Goal: Task Accomplishment & Management: Manage account settings

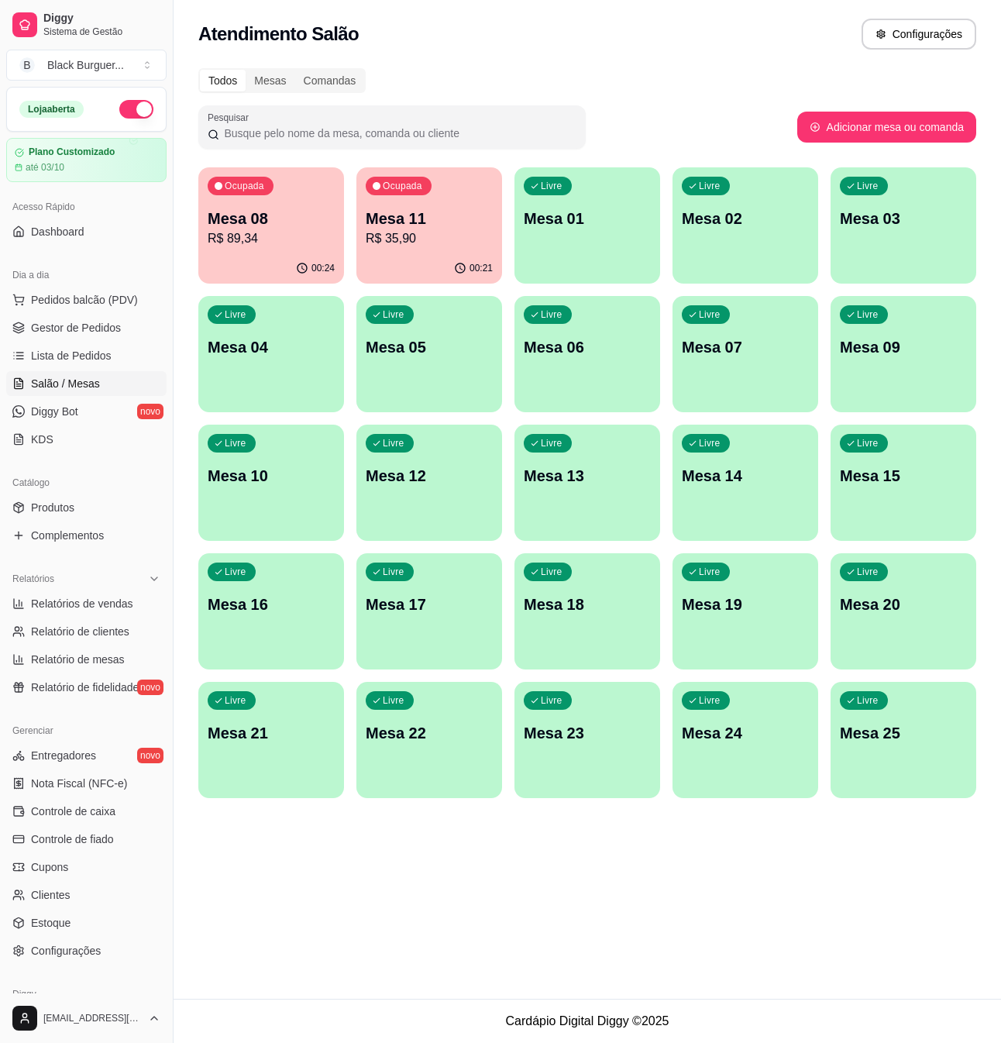
click at [252, 243] on p "R$ 89,34" at bounding box center [271, 238] width 127 height 19
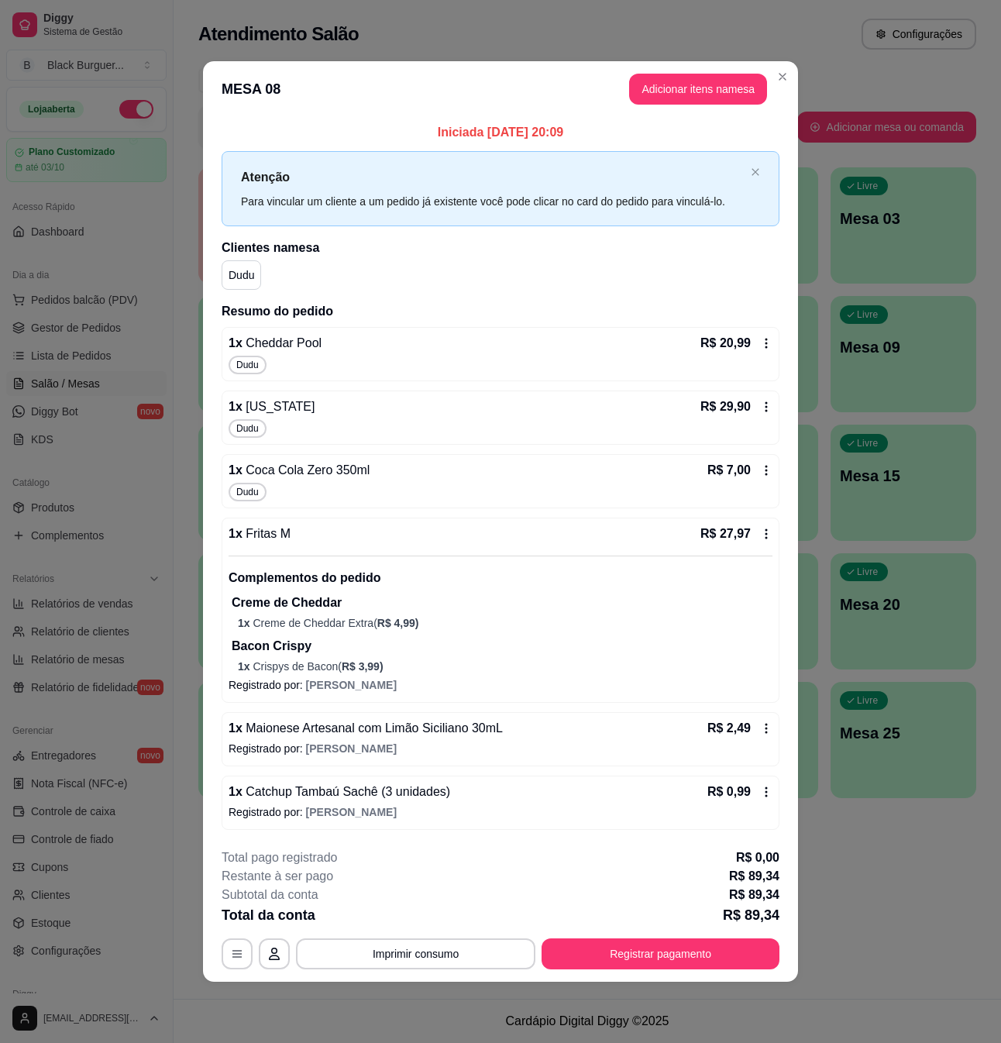
click at [767, 727] on icon at bounding box center [766, 728] width 12 height 12
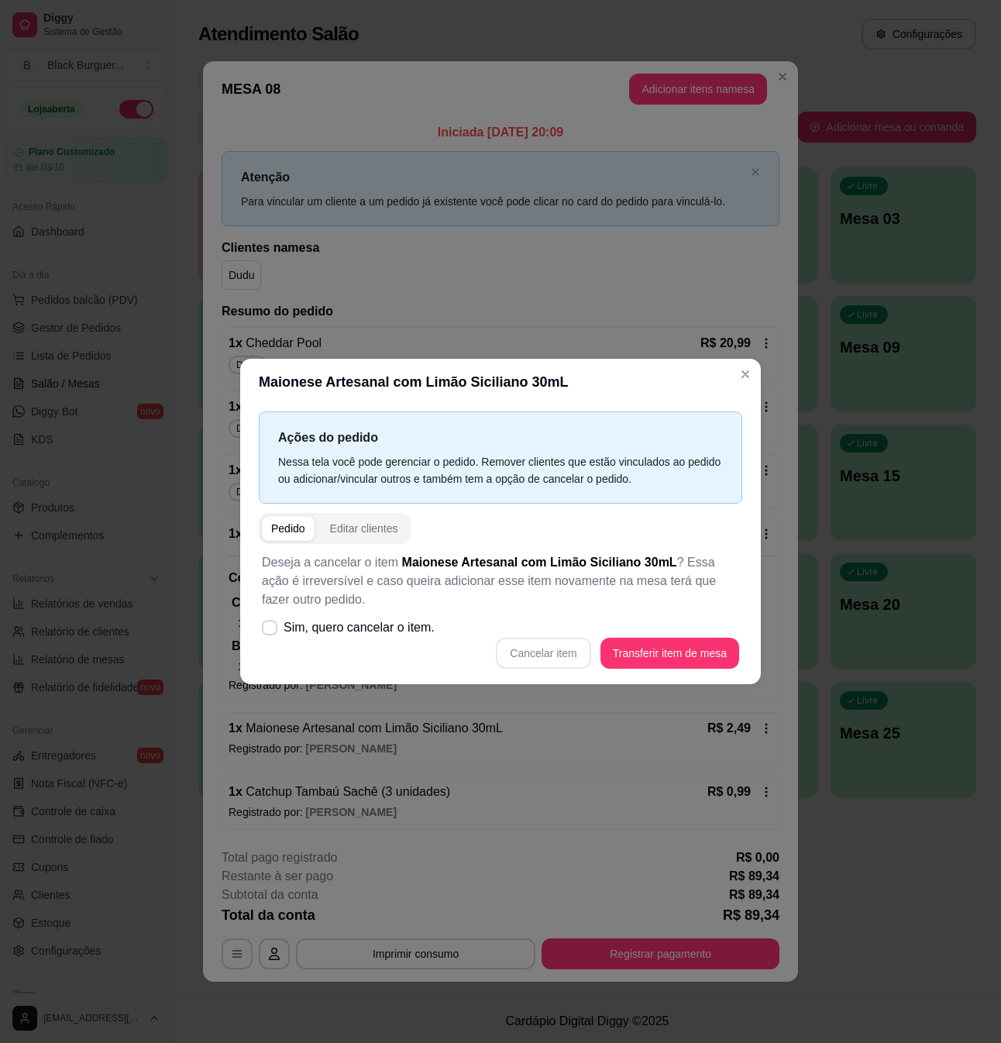
click at [549, 654] on div "Cancelar item Transferir item de mesa" at bounding box center [500, 653] width 477 height 31
click at [290, 628] on span "Sim, quero cancelar o item." at bounding box center [359, 628] width 151 height 19
click at [271, 631] on input "Sim, quero cancelar o item." at bounding box center [266, 636] width 10 height 10
checkbox input "true"
click at [522, 650] on button "Cancelar item" at bounding box center [543, 653] width 95 height 31
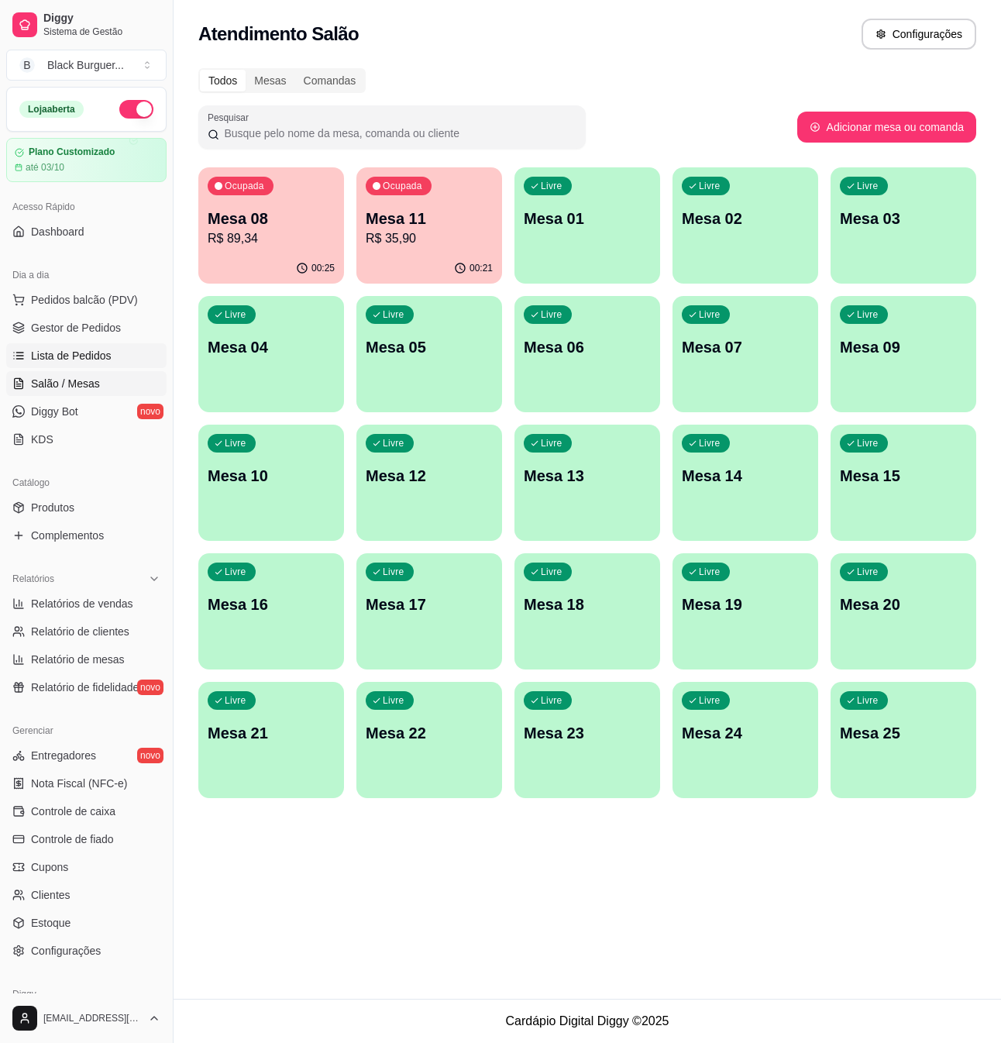
click at [73, 360] on span "Lista de Pedidos" at bounding box center [71, 356] width 81 height 16
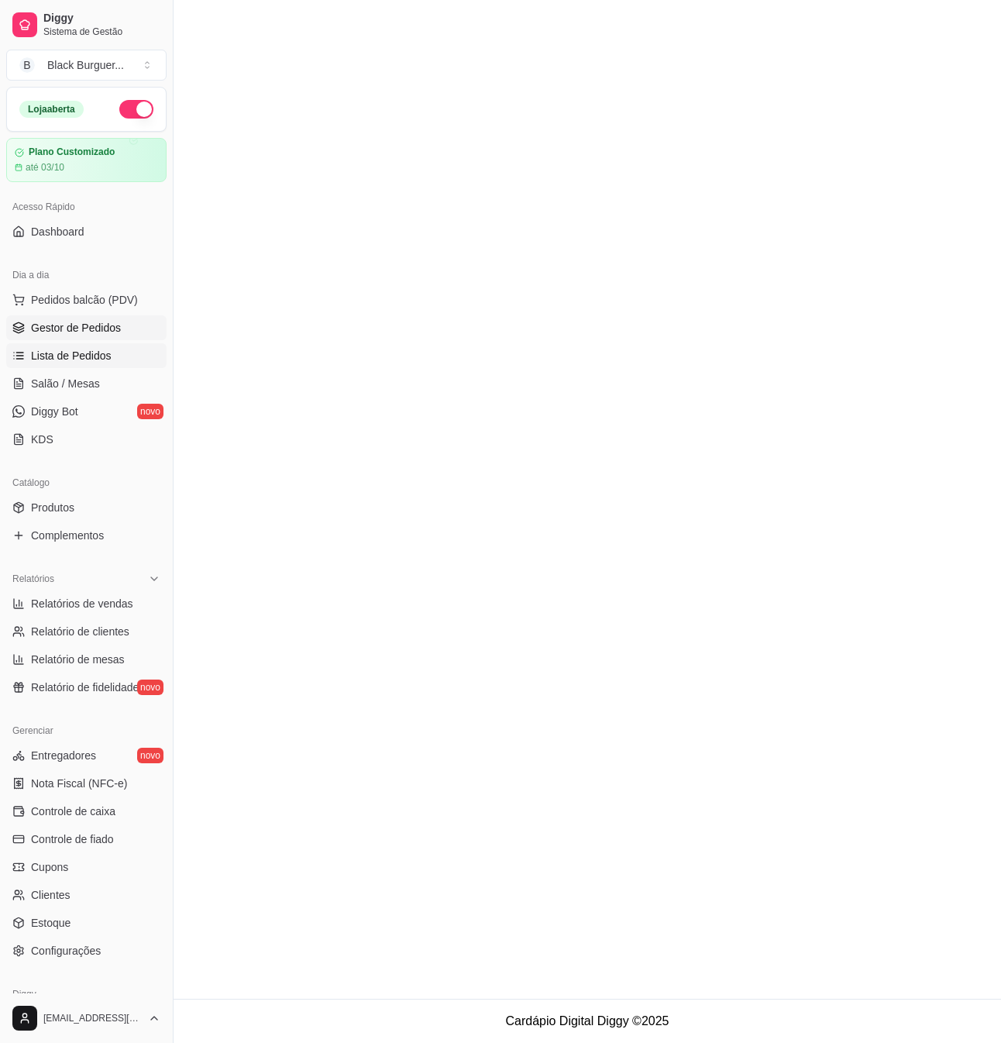
click at [78, 330] on span "Gestor de Pedidos" at bounding box center [76, 328] width 90 height 16
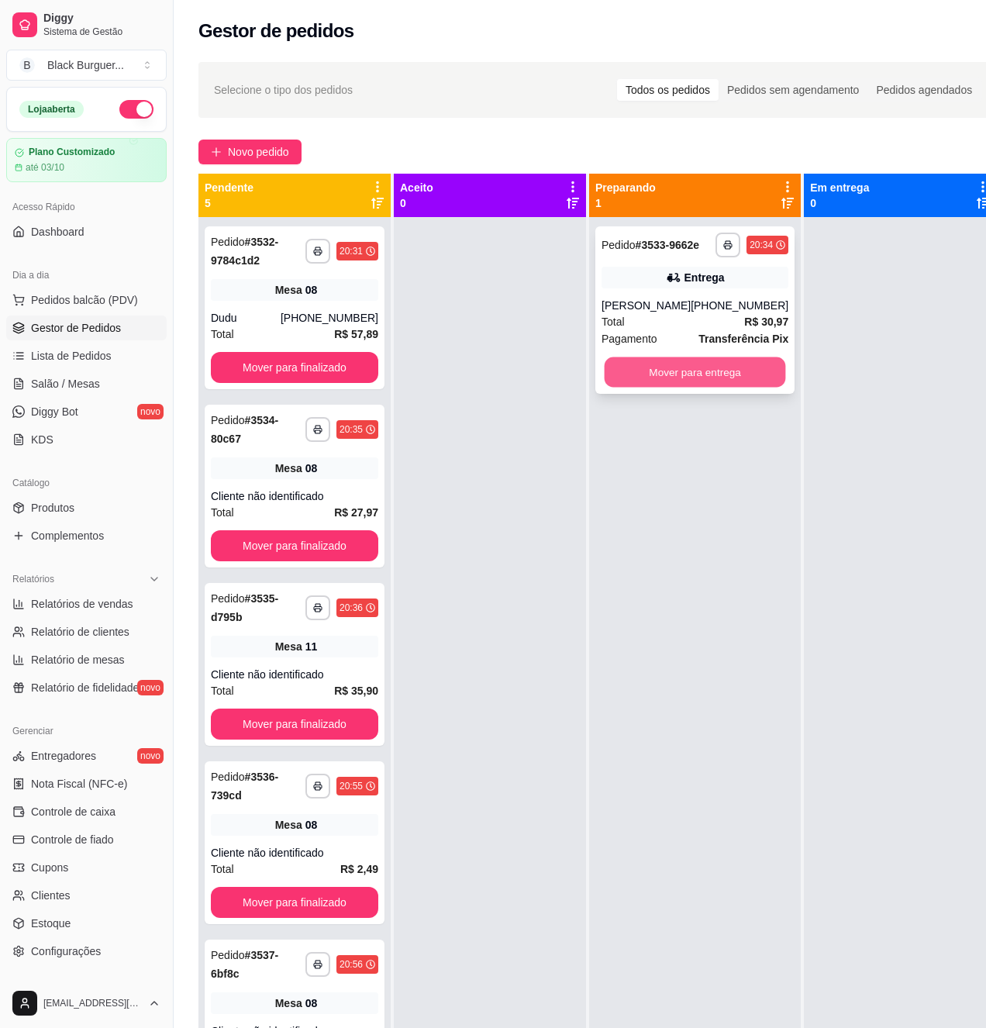
click at [631, 382] on button "Mover para entrega" at bounding box center [695, 372] width 181 height 30
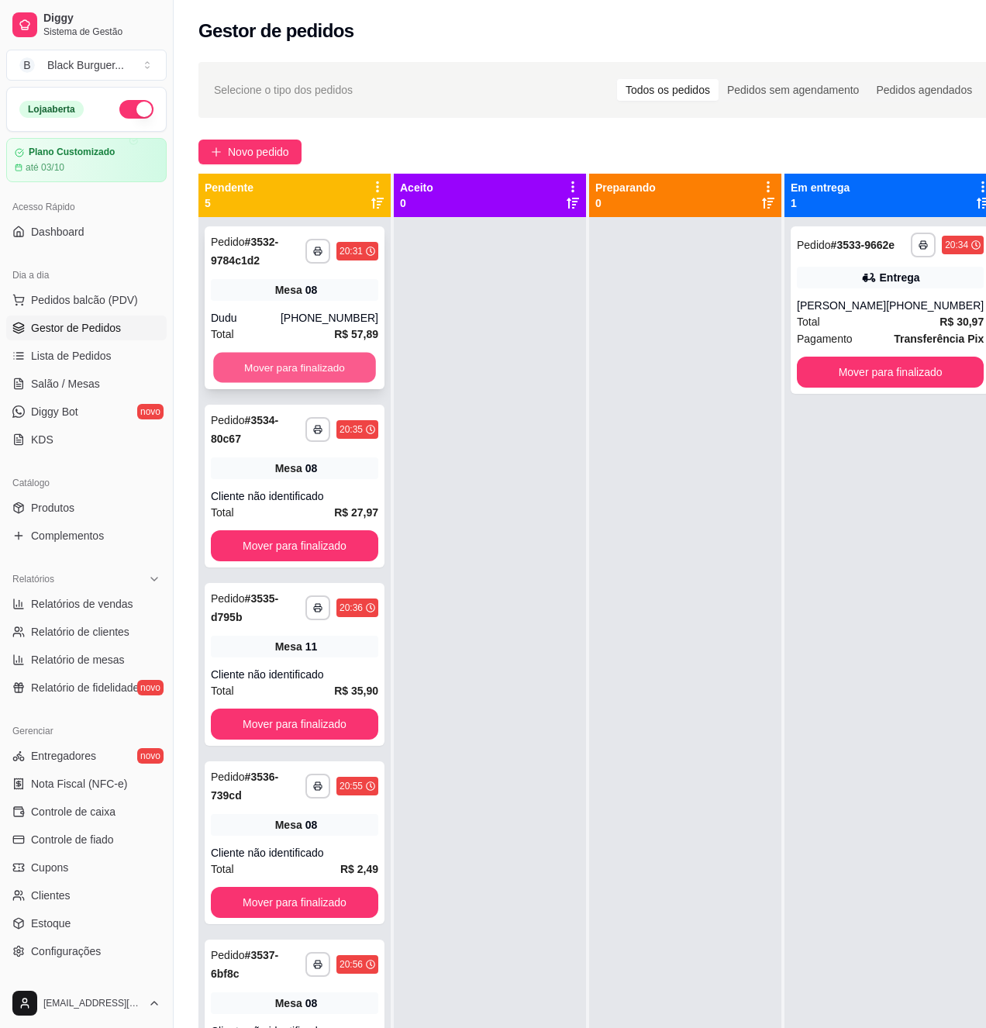
click at [343, 374] on button "Mover para finalizado" at bounding box center [294, 368] width 163 height 30
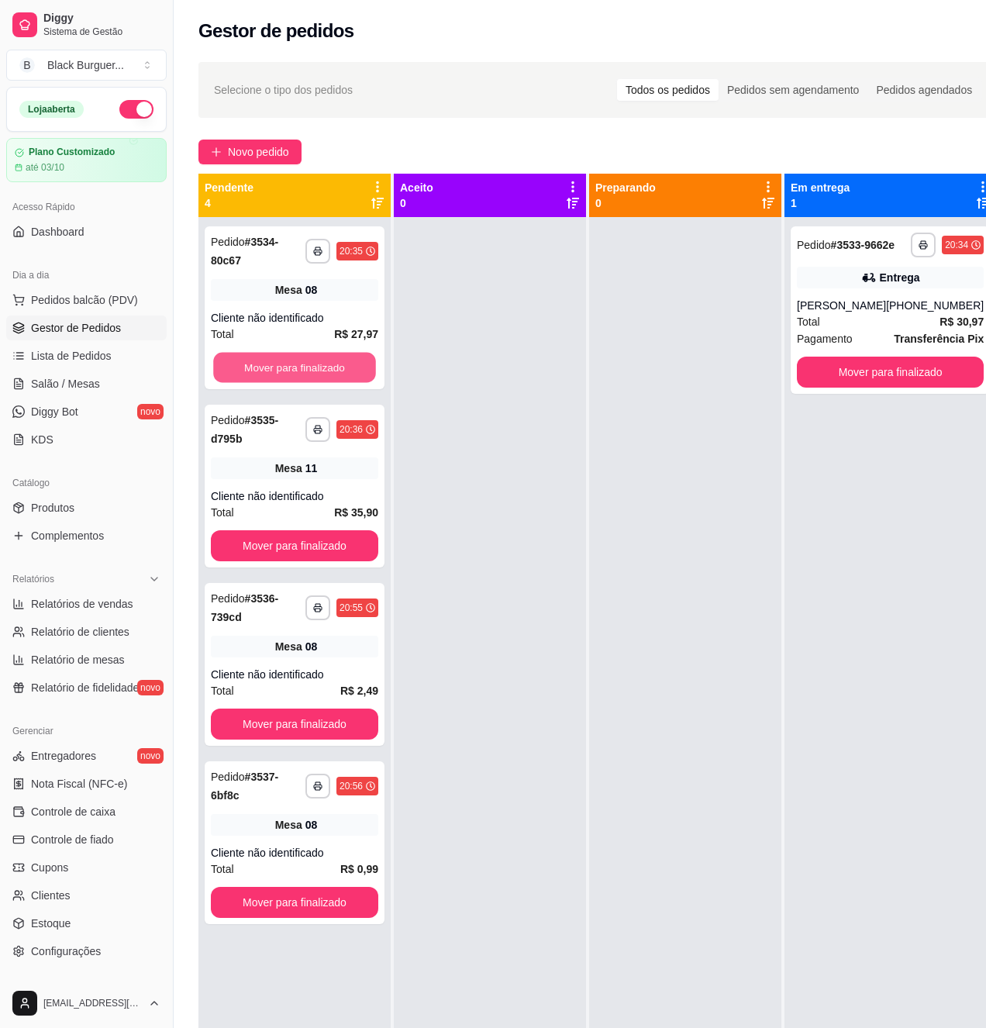
click at [343, 372] on button "Mover para finalizado" at bounding box center [294, 368] width 163 height 30
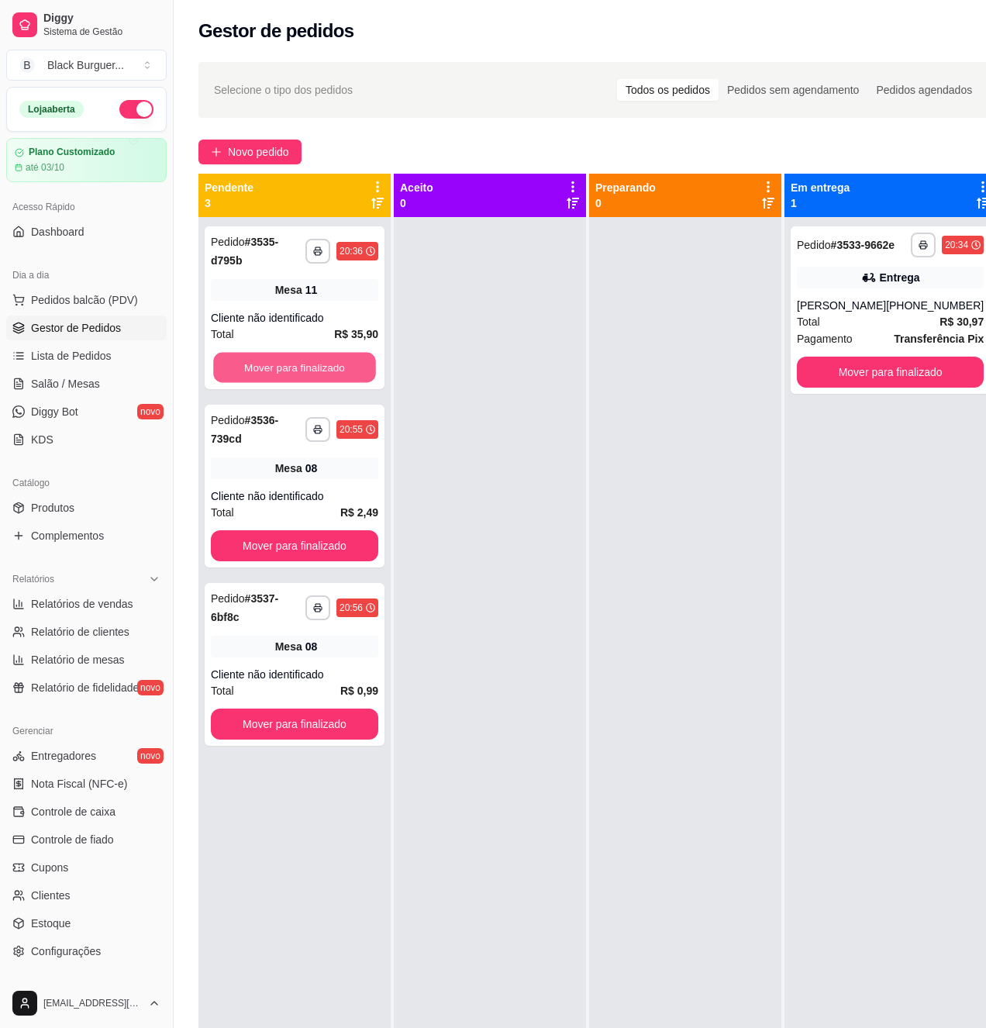
click at [343, 372] on button "Mover para finalizado" at bounding box center [294, 368] width 163 height 30
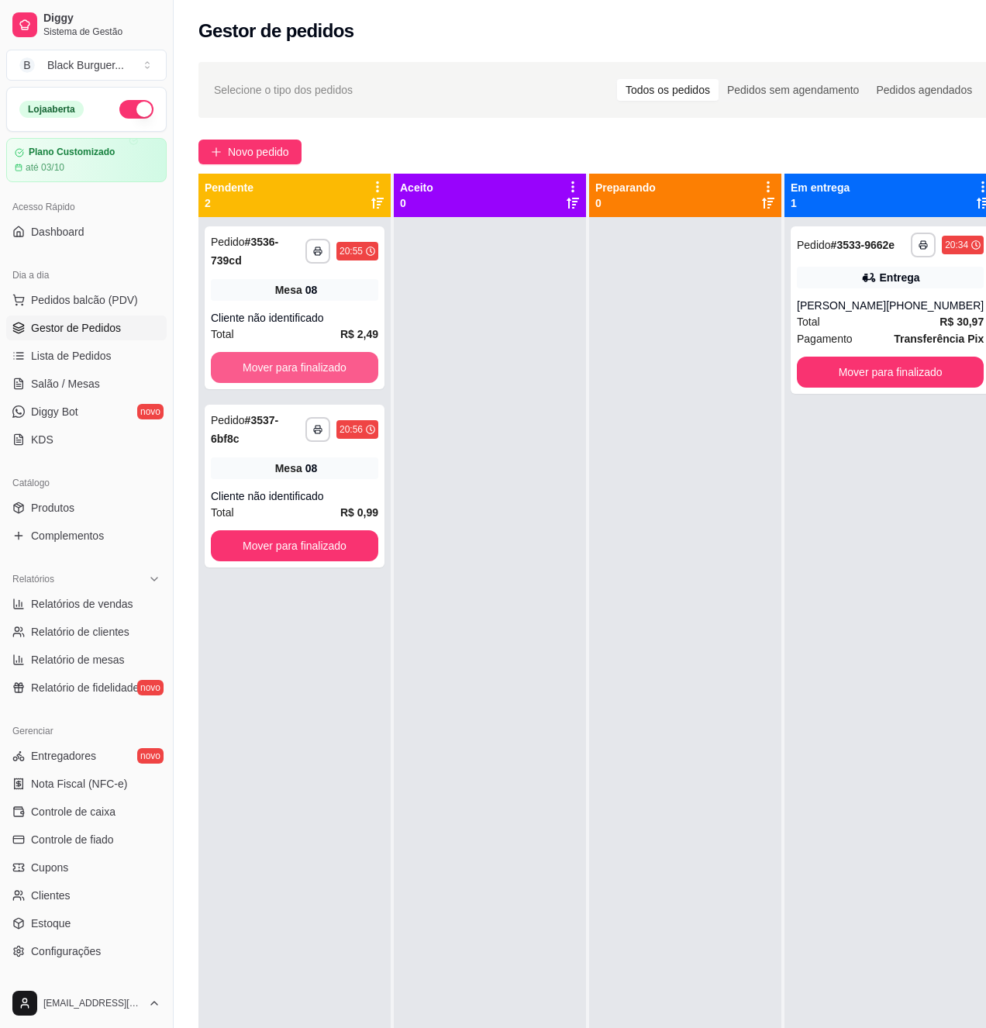
click at [343, 372] on button "Mover para finalizado" at bounding box center [294, 367] width 167 height 31
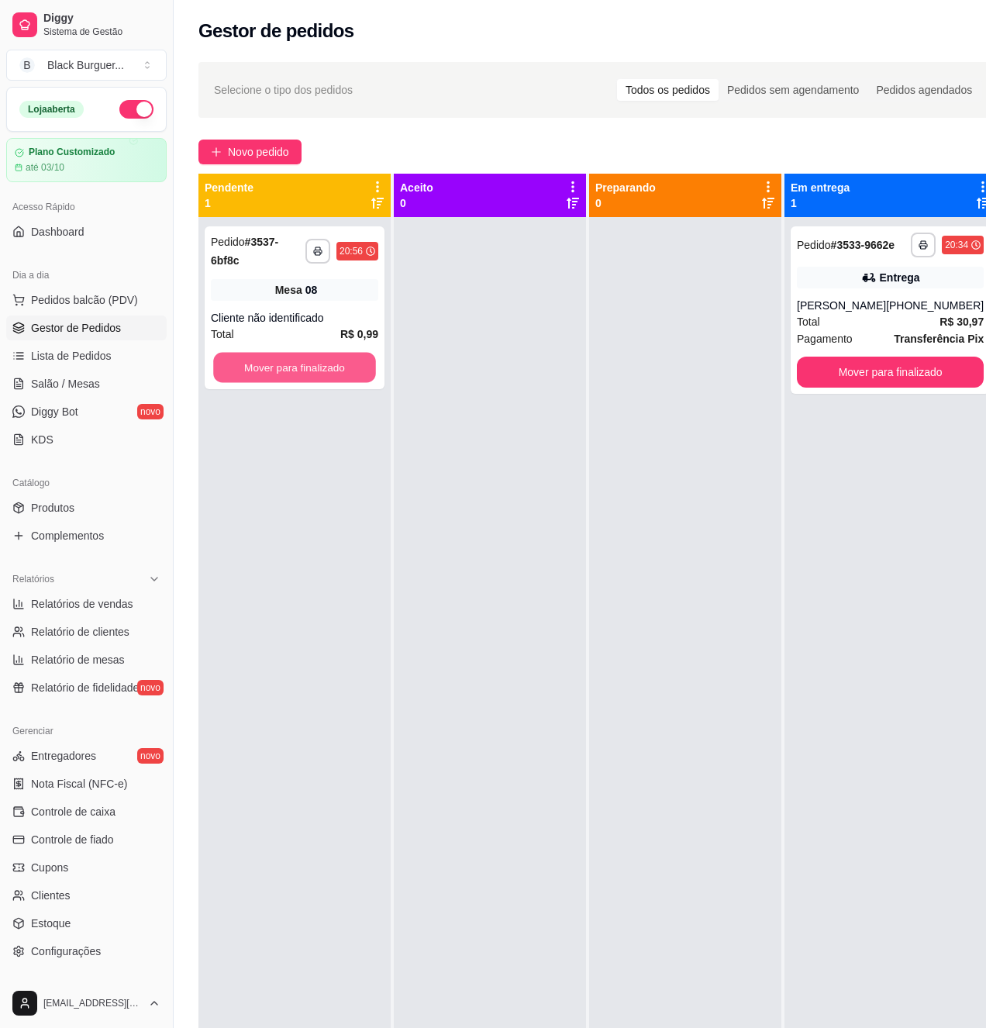
click at [343, 372] on button "Mover para finalizado" at bounding box center [294, 368] width 163 height 30
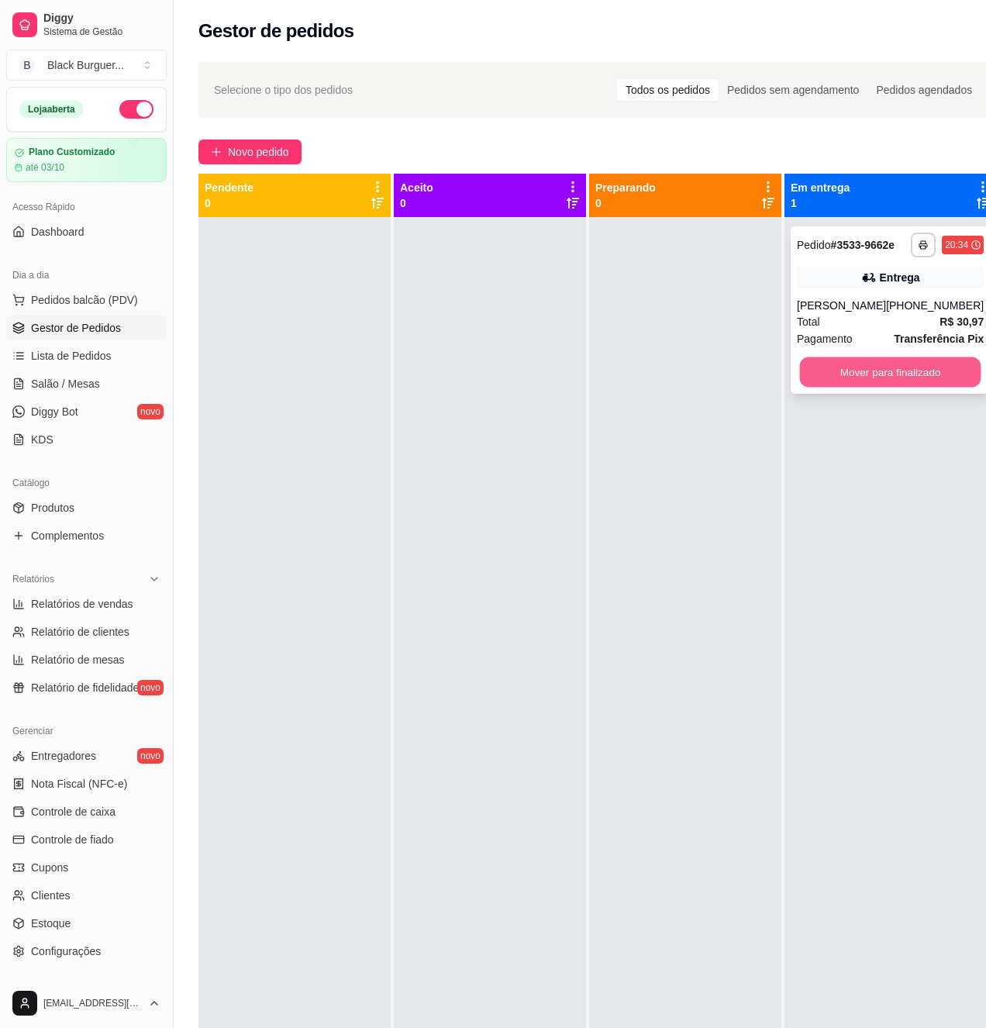
click at [913, 381] on button "Mover para finalizado" at bounding box center [890, 372] width 181 height 30
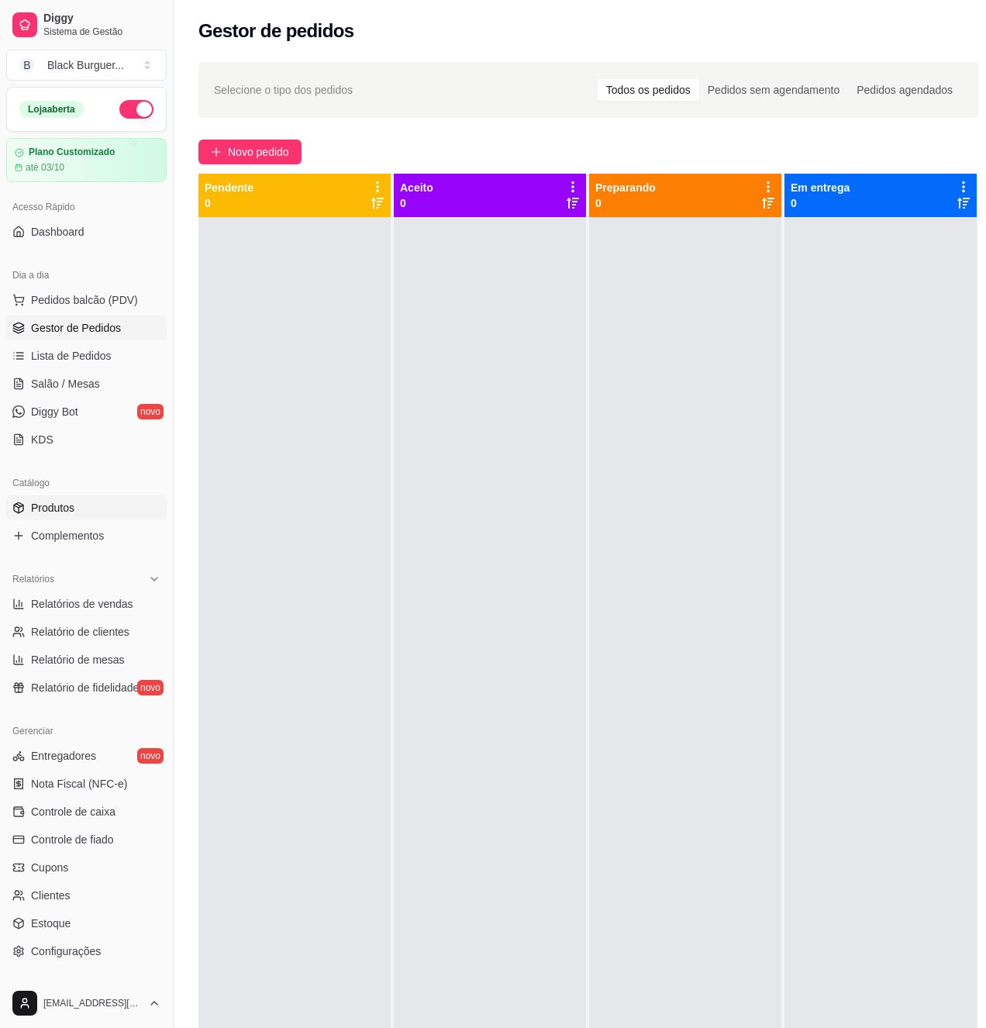
click at [90, 513] on link "Produtos" at bounding box center [86, 507] width 160 height 25
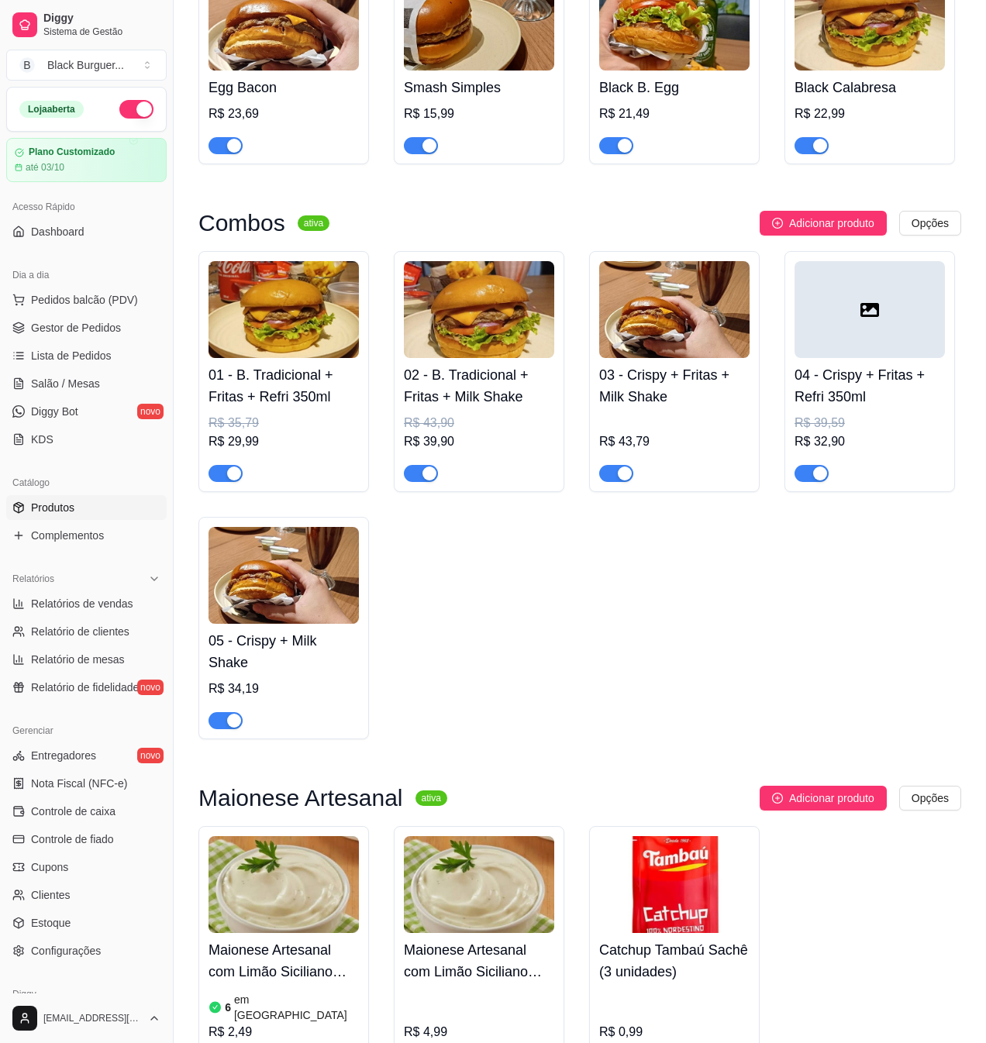
scroll to position [3101, 0]
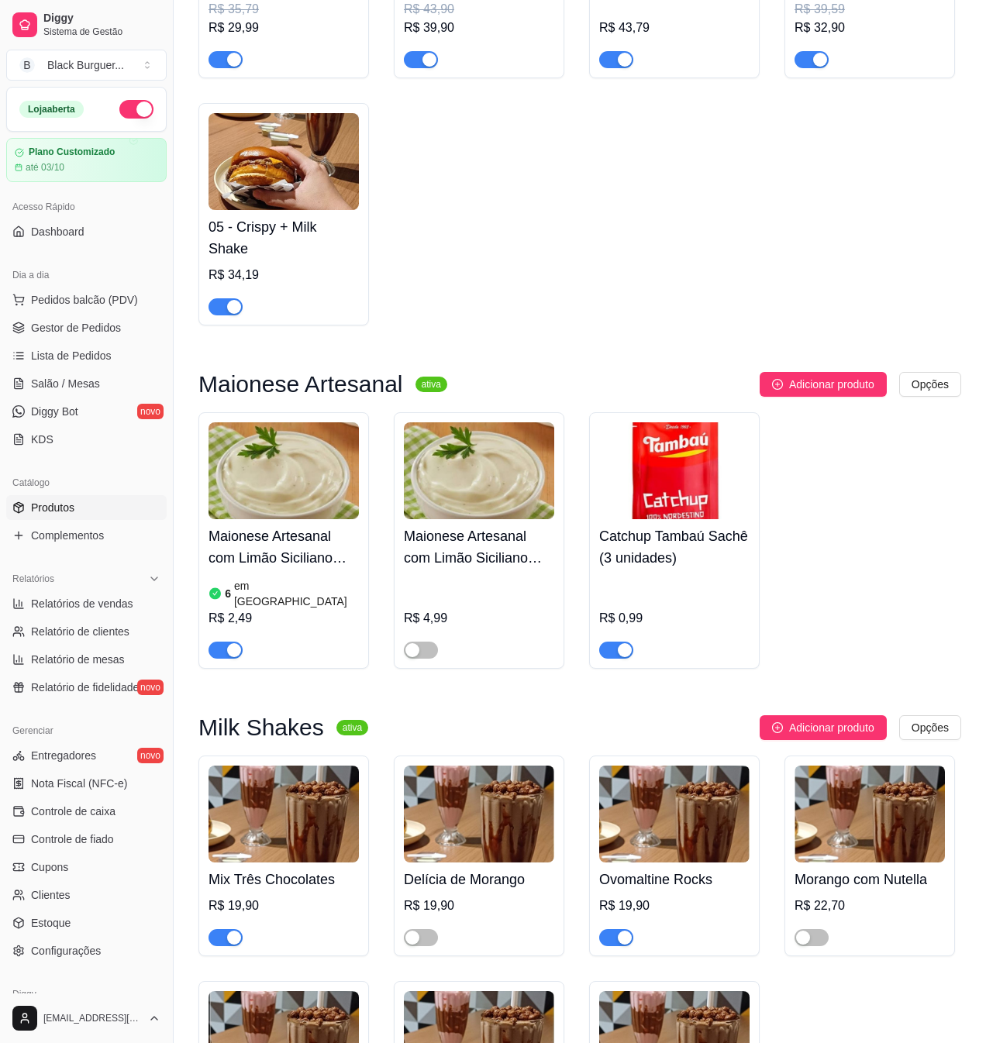
click at [231, 648] on div "button" at bounding box center [234, 650] width 14 height 14
click at [57, 336] on link "Gestor de Pedidos" at bounding box center [86, 327] width 160 height 25
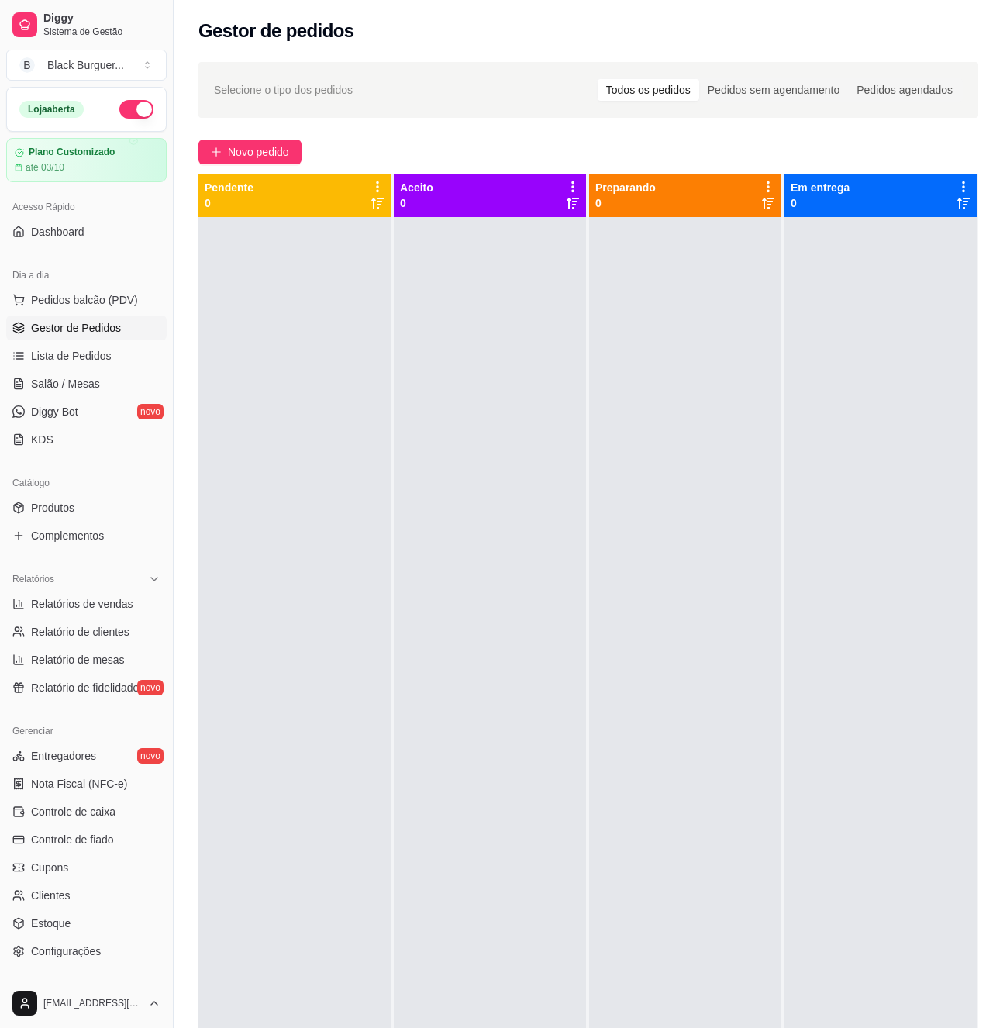
scroll to position [59, 0]
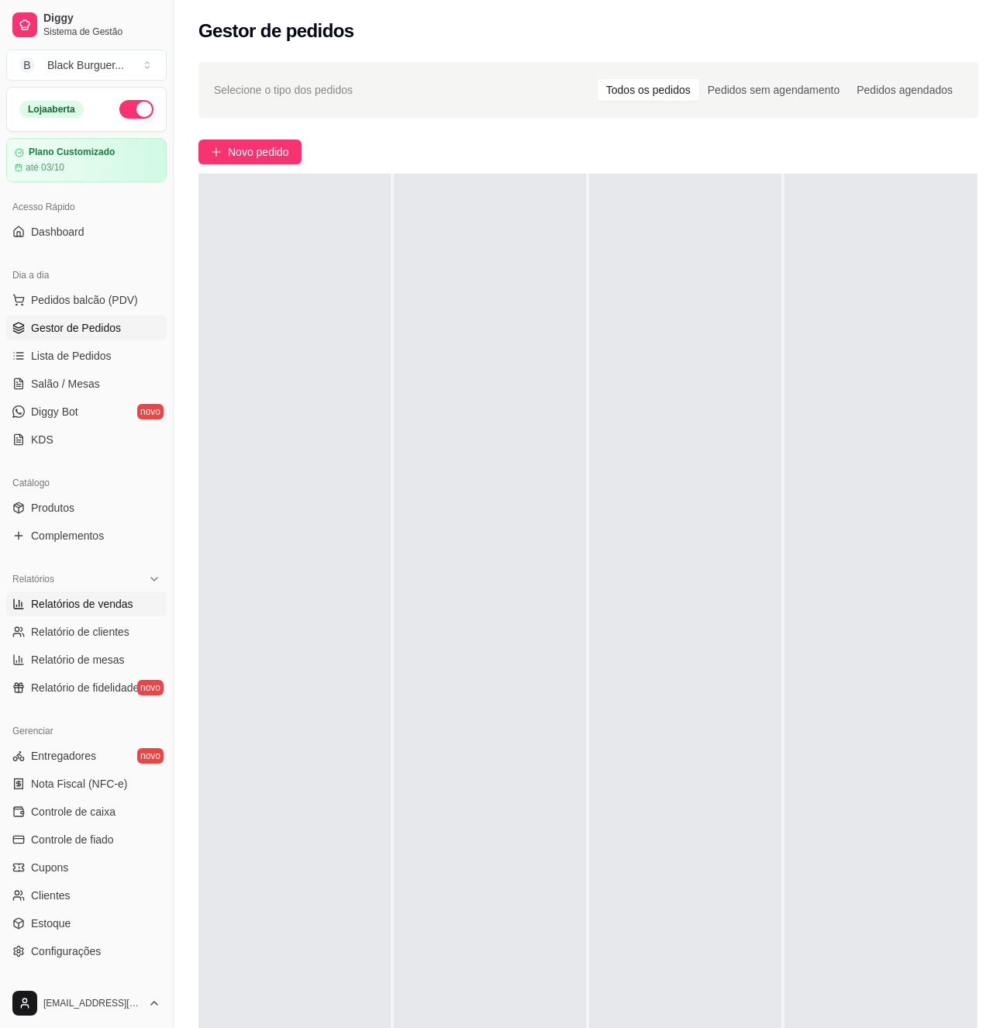
click at [53, 608] on span "Relatórios de vendas" at bounding box center [82, 604] width 102 height 16
select select "ALL"
select select "0"
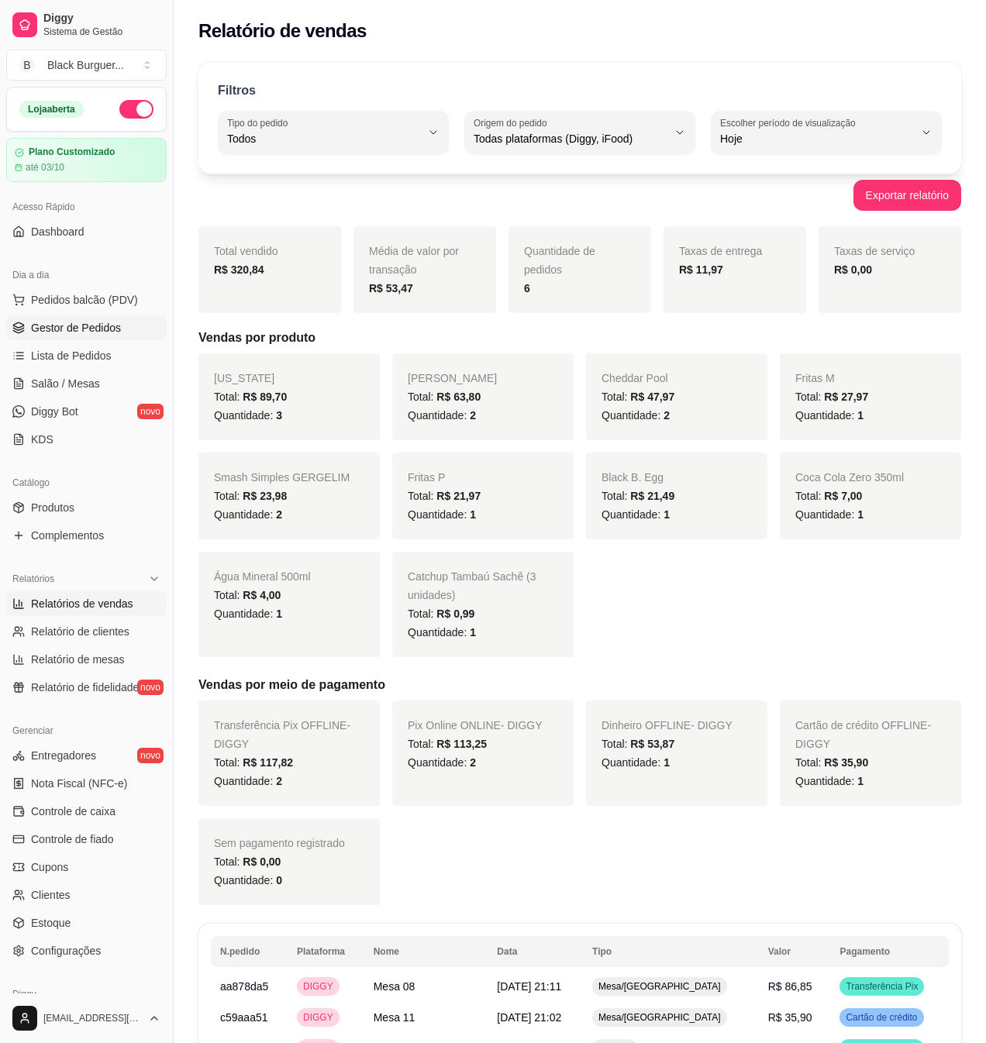
click at [81, 326] on span "Gestor de Pedidos" at bounding box center [76, 328] width 90 height 16
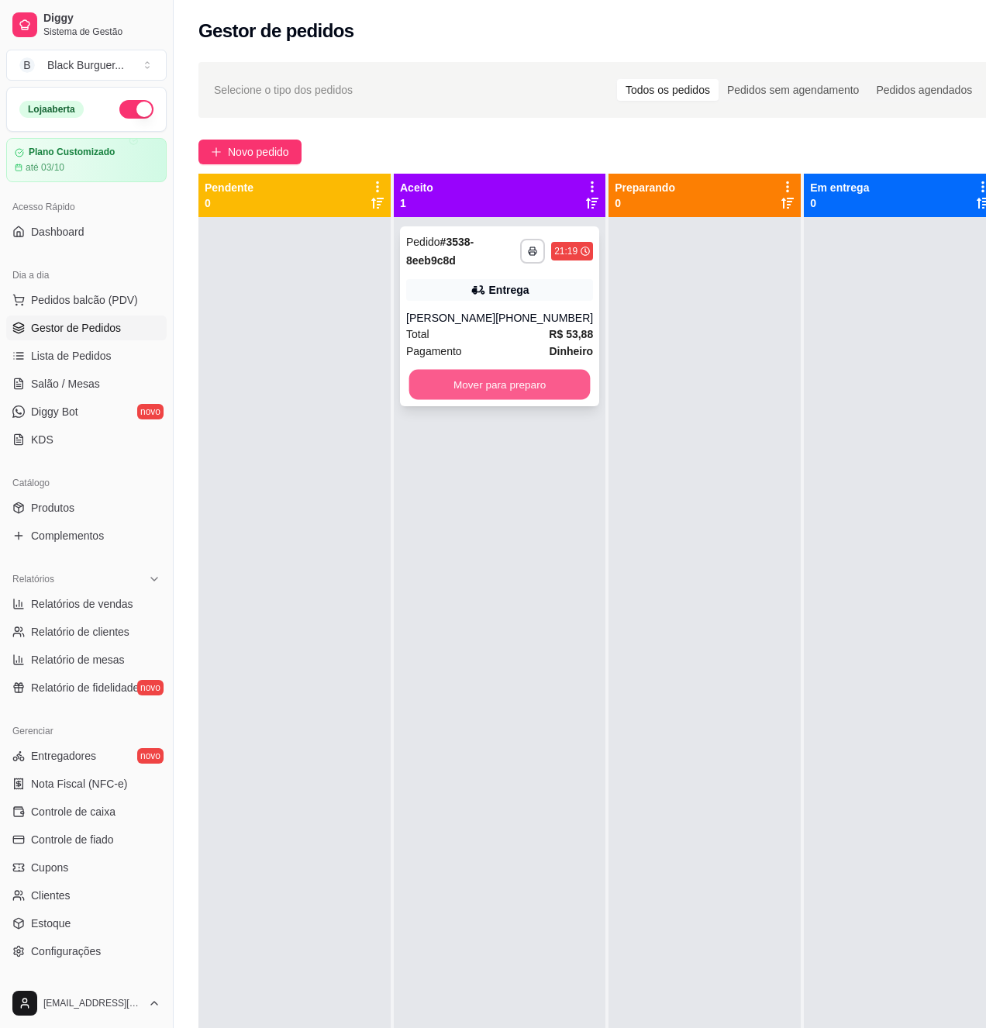
click at [478, 378] on button "Mover para preparo" at bounding box center [499, 385] width 181 height 30
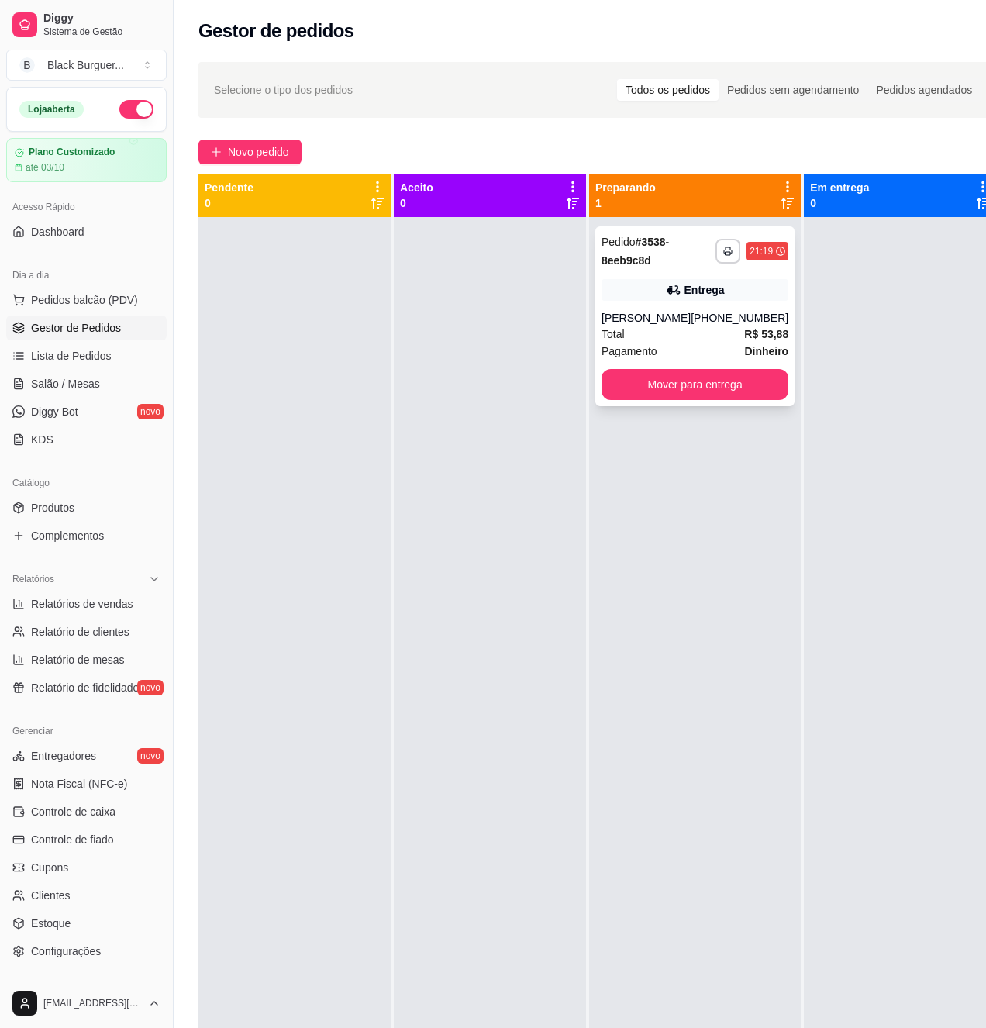
click at [684, 320] on div "[PERSON_NAME]" at bounding box center [646, 318] width 89 height 16
click at [651, 302] on div "**********" at bounding box center [694, 316] width 199 height 180
click at [666, 289] on icon at bounding box center [674, 290] width 16 height 16
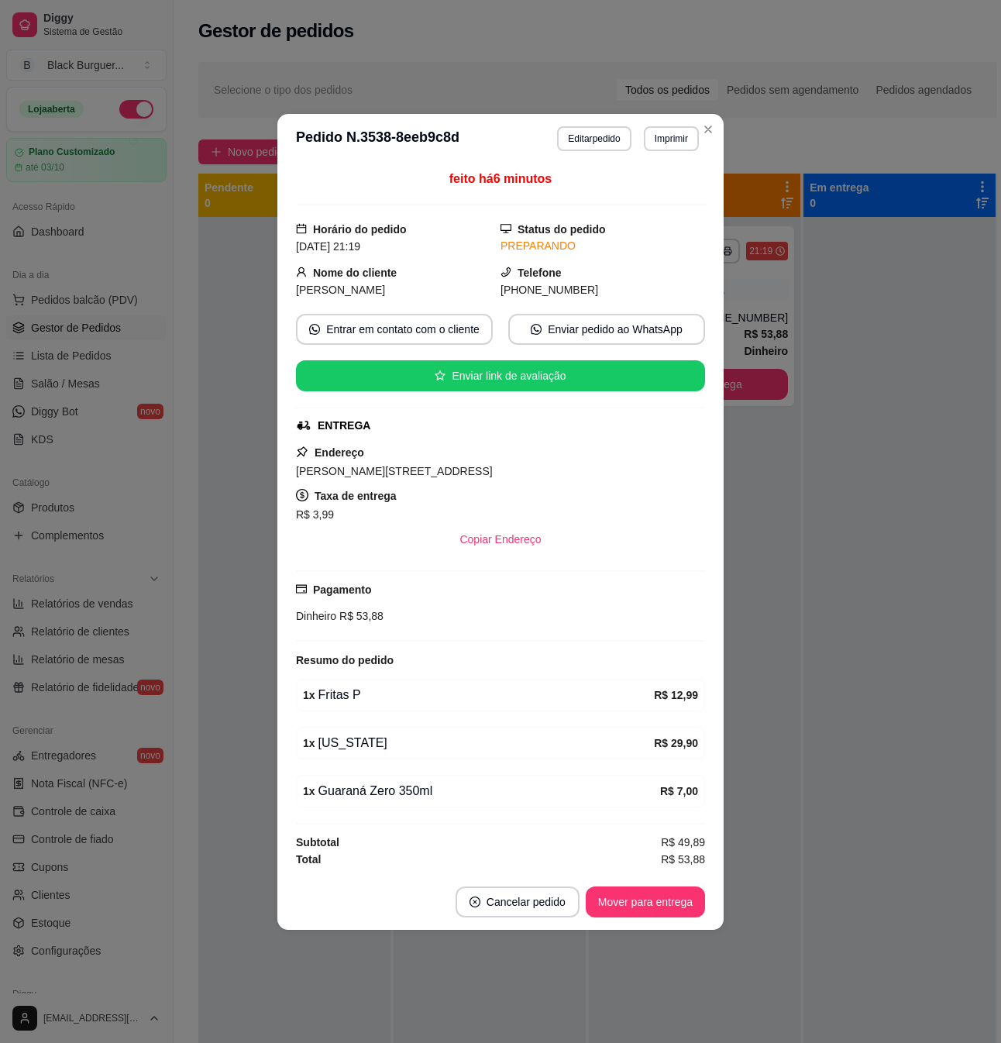
click at [324, 614] on span "Dinheiro" at bounding box center [316, 616] width 40 height 12
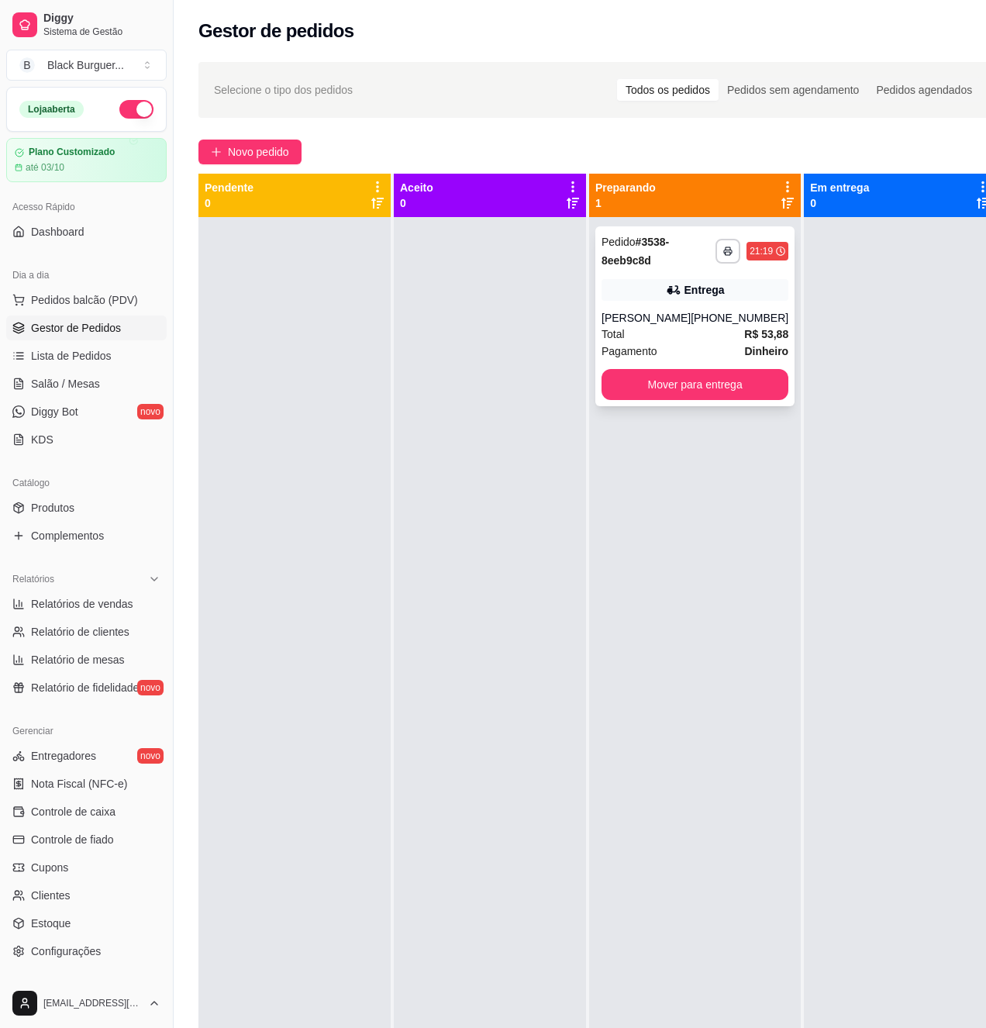
click at [676, 345] on div "Pagamento Dinheiro" at bounding box center [695, 351] width 187 height 17
click at [738, 378] on button "Mover para entrega" at bounding box center [695, 384] width 187 height 31
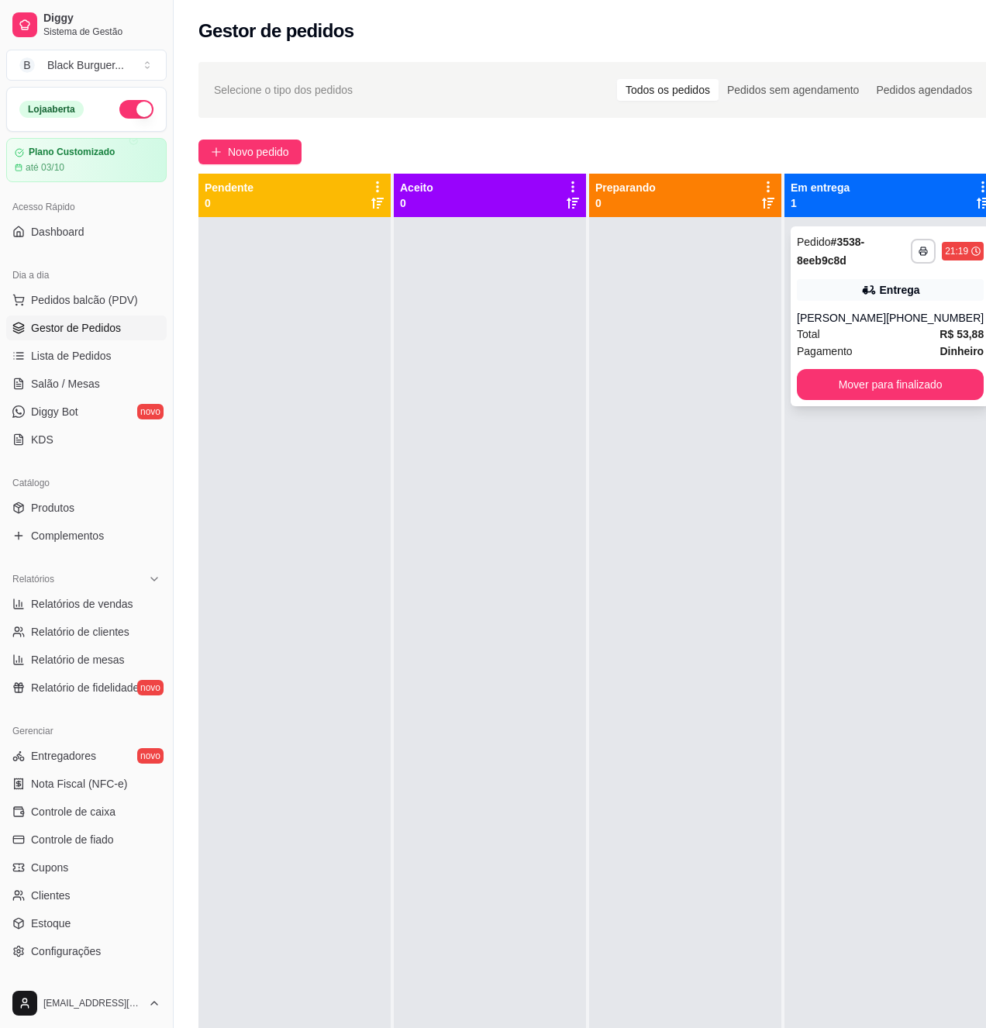
click at [822, 299] on div "Entrega" at bounding box center [890, 290] width 187 height 22
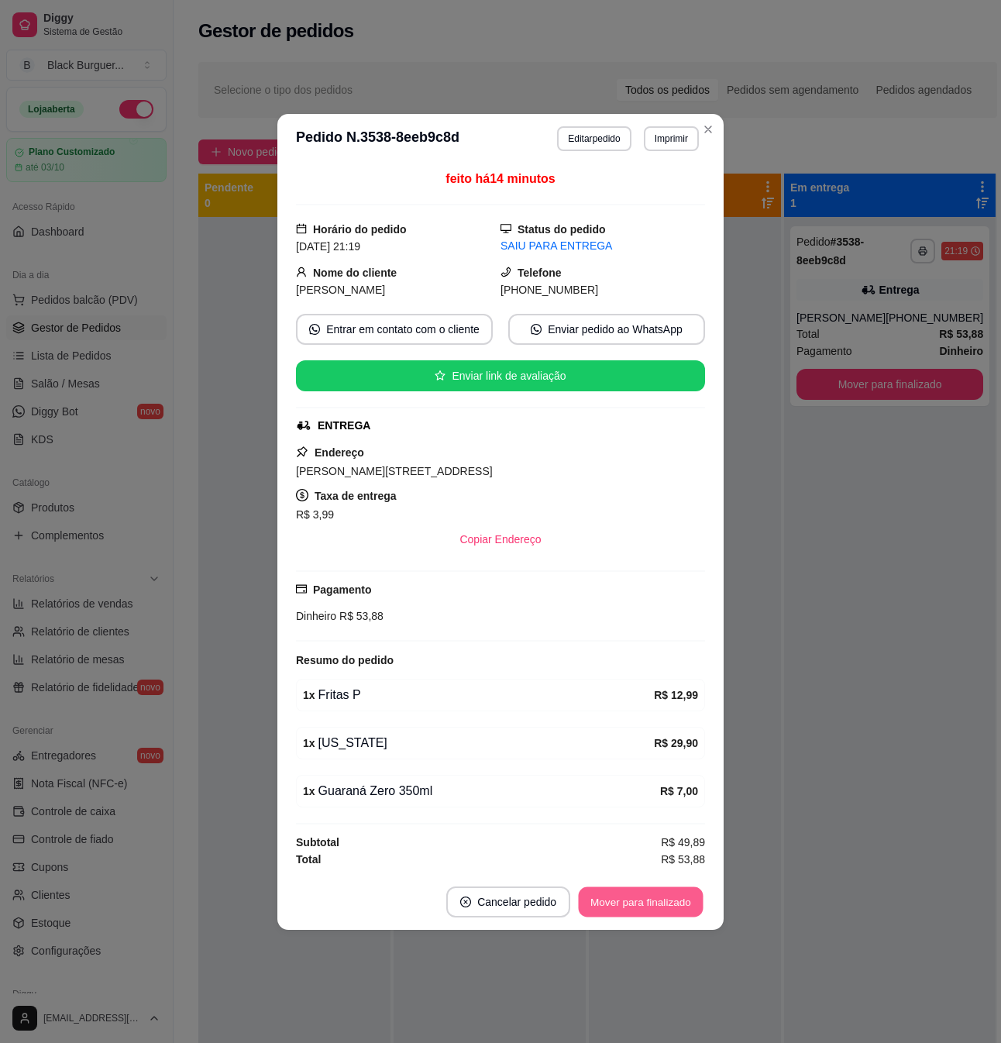
click at [625, 912] on button "Mover para finalizado" at bounding box center [641, 902] width 125 height 30
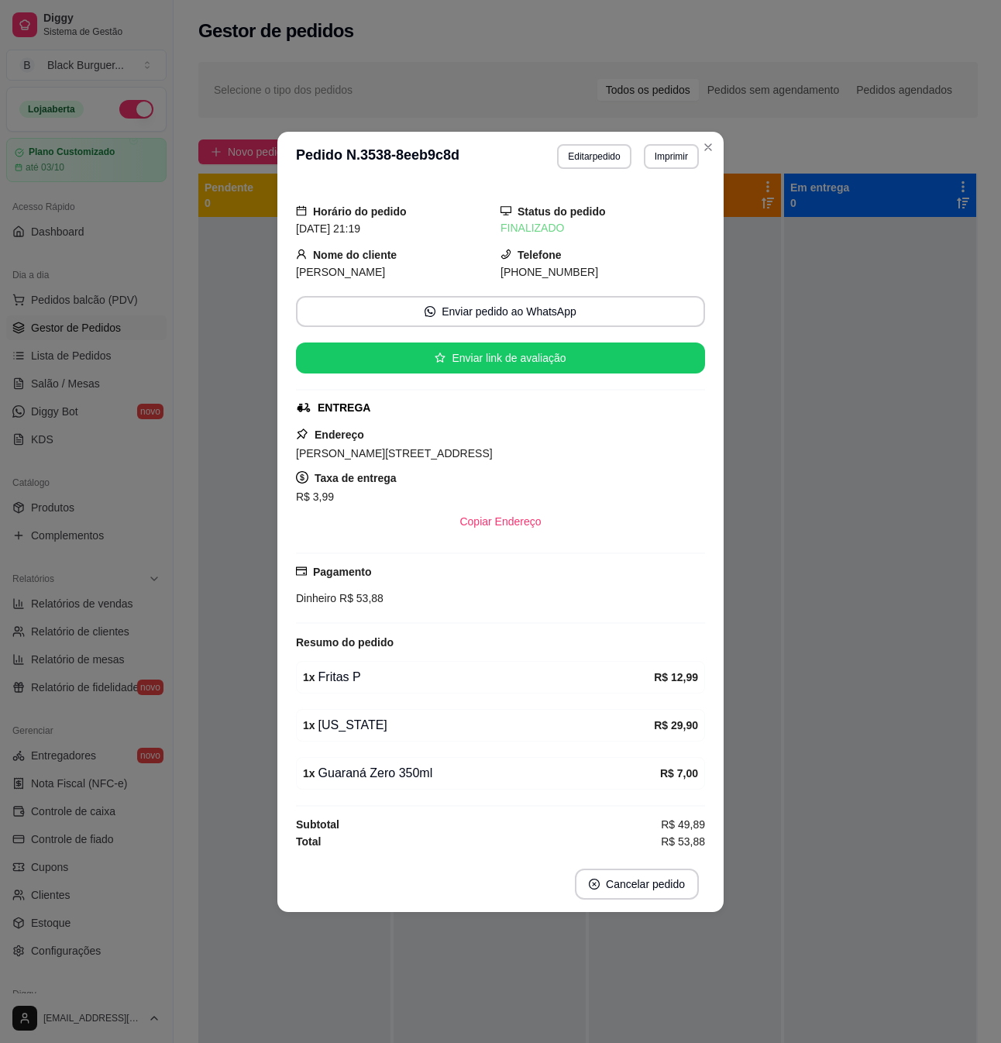
click at [305, 742] on div "1 x [US_STATE] R$ 29,90" at bounding box center [500, 725] width 409 height 33
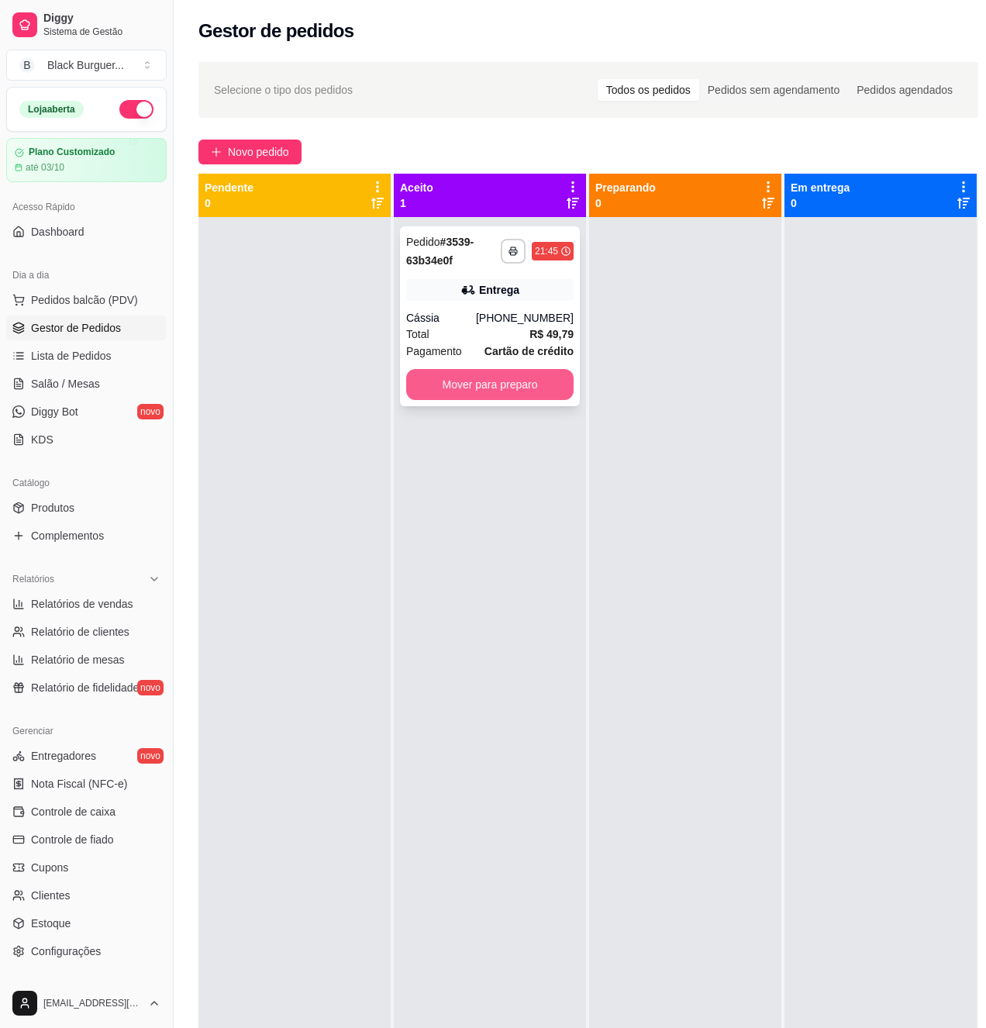
click at [534, 378] on button "Mover para preparo" at bounding box center [489, 384] width 167 height 31
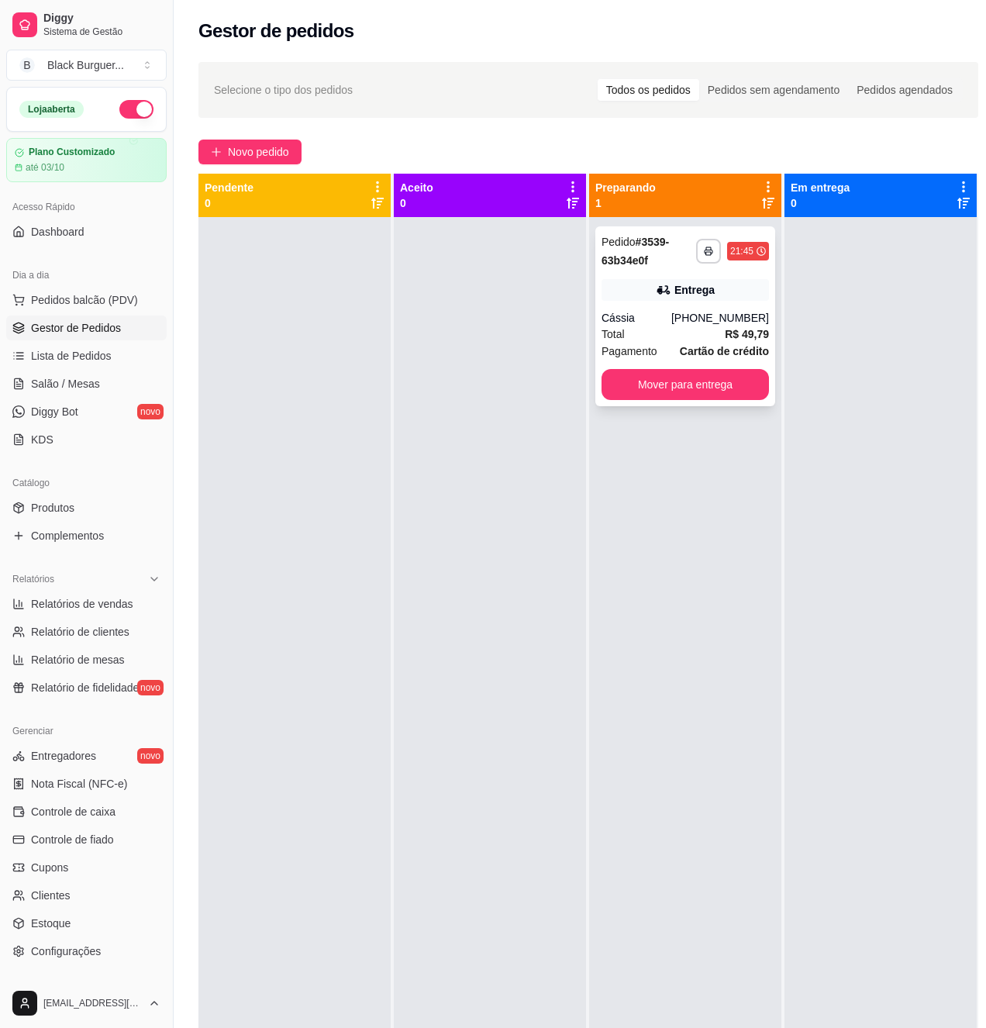
click at [649, 277] on div "**********" at bounding box center [685, 316] width 180 height 180
click at [662, 327] on div "Total R$ 49,79" at bounding box center [685, 334] width 167 height 17
click at [751, 398] on button "Mover para entrega" at bounding box center [685, 385] width 163 height 30
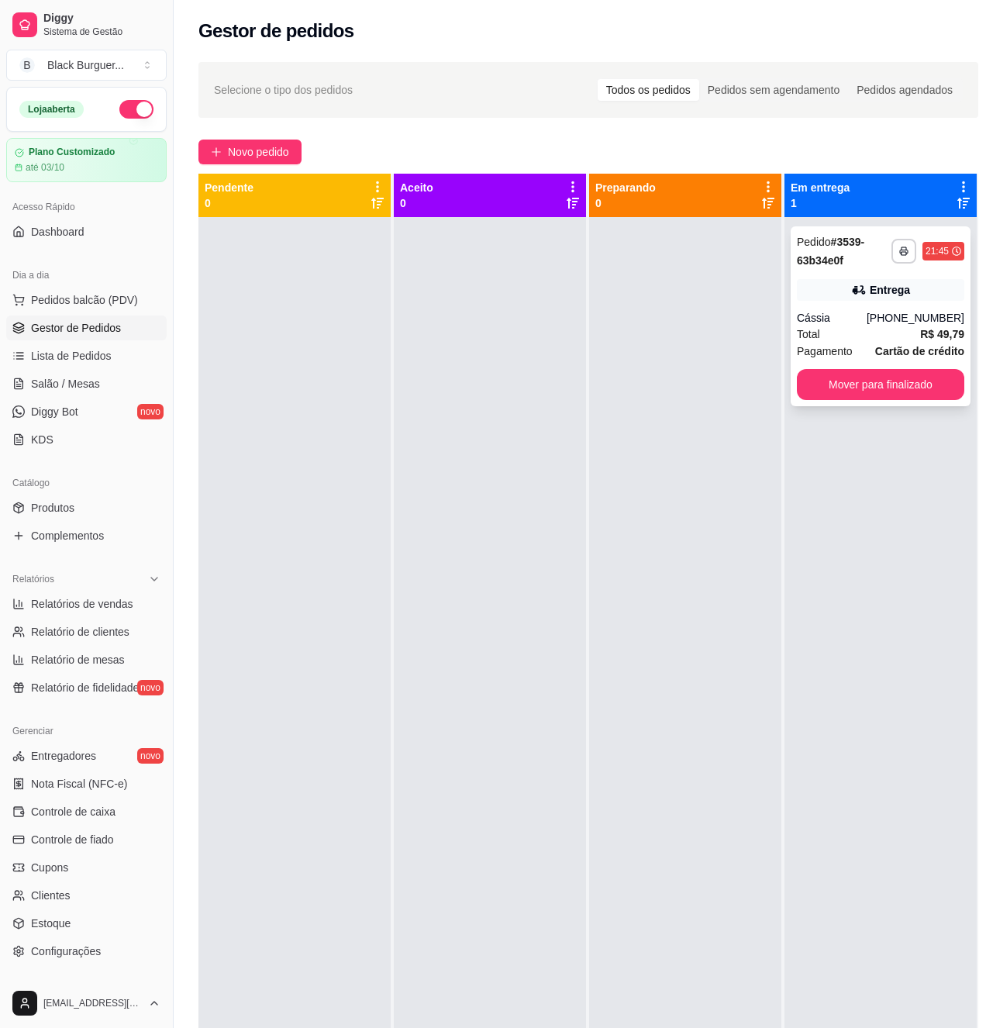
click at [854, 285] on icon at bounding box center [859, 290] width 16 height 16
click at [825, 292] on div "Entrega" at bounding box center [880, 290] width 167 height 22
click at [853, 305] on div "**********" at bounding box center [881, 316] width 180 height 180
click at [847, 375] on button "Mover para finalizado" at bounding box center [880, 384] width 167 height 31
